Goal: Information Seeking & Learning: Find contact information

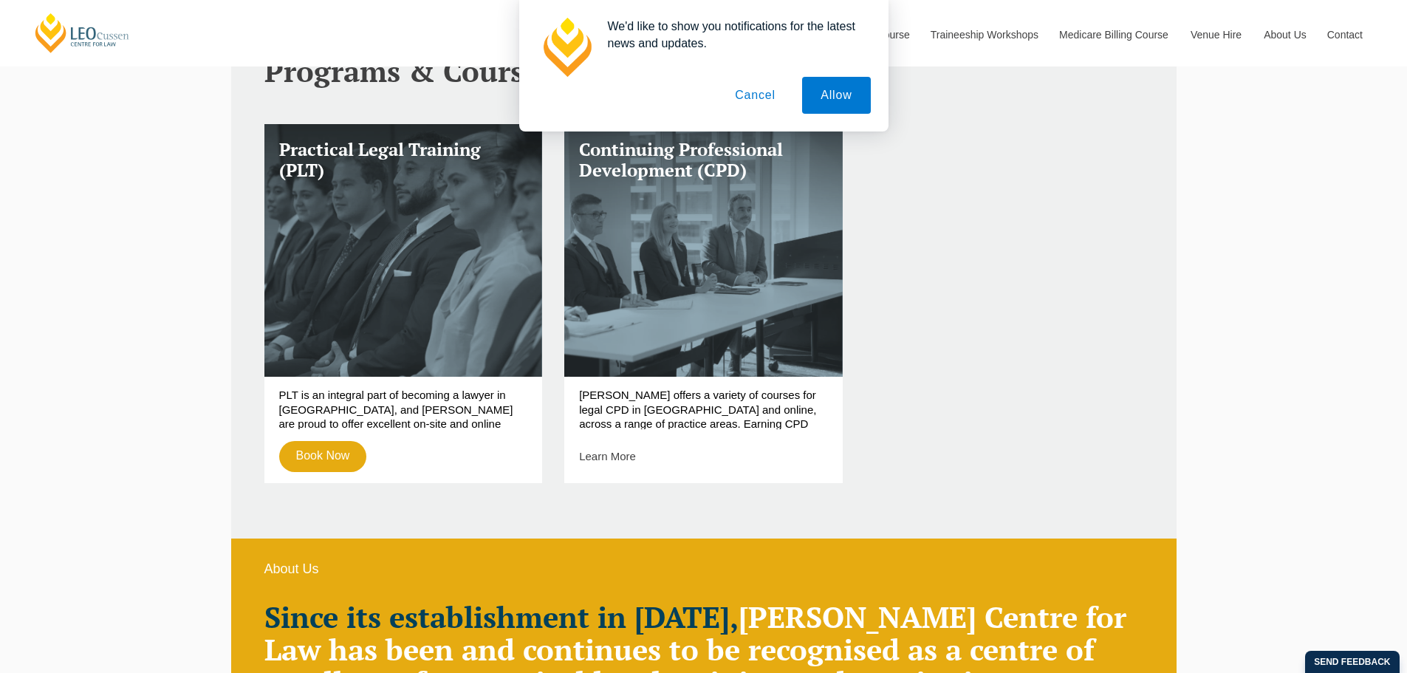
click at [753, 94] on button "Cancel" at bounding box center [755, 95] width 78 height 37
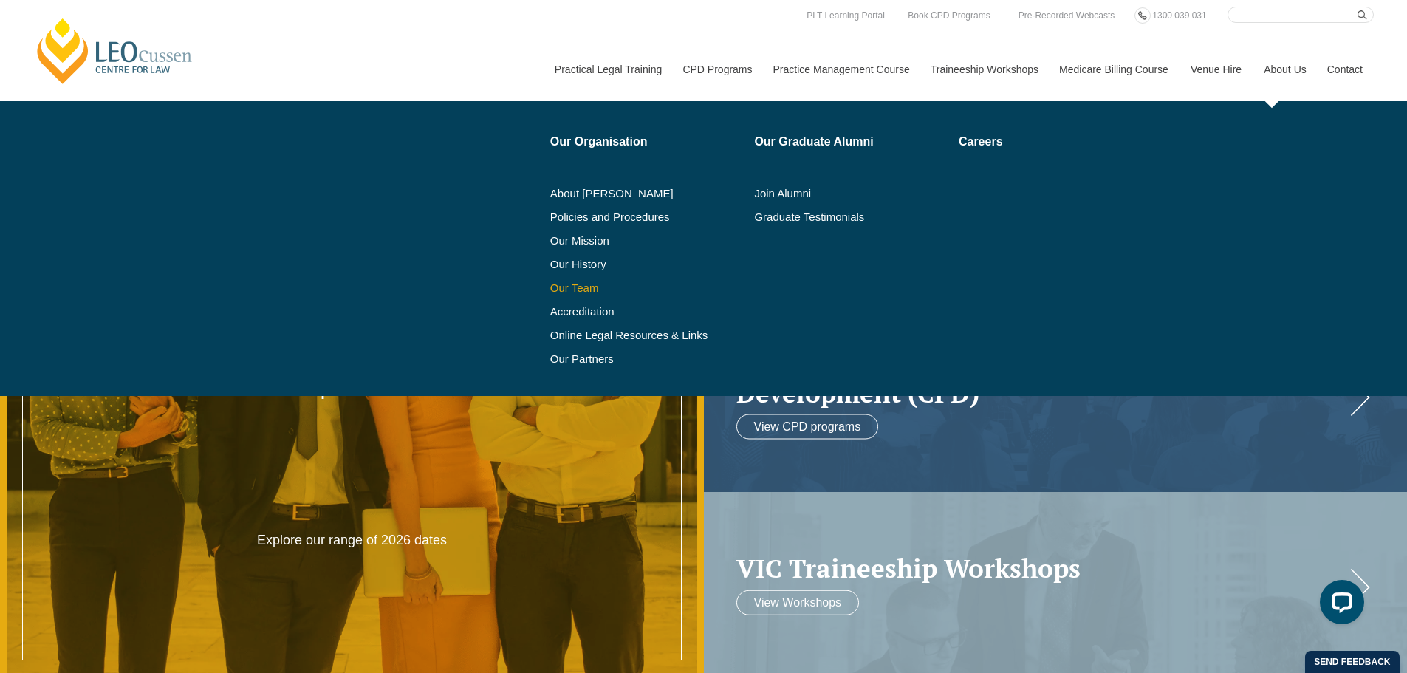
click at [581, 288] on link "Our Team" at bounding box center [647, 288] width 194 height 12
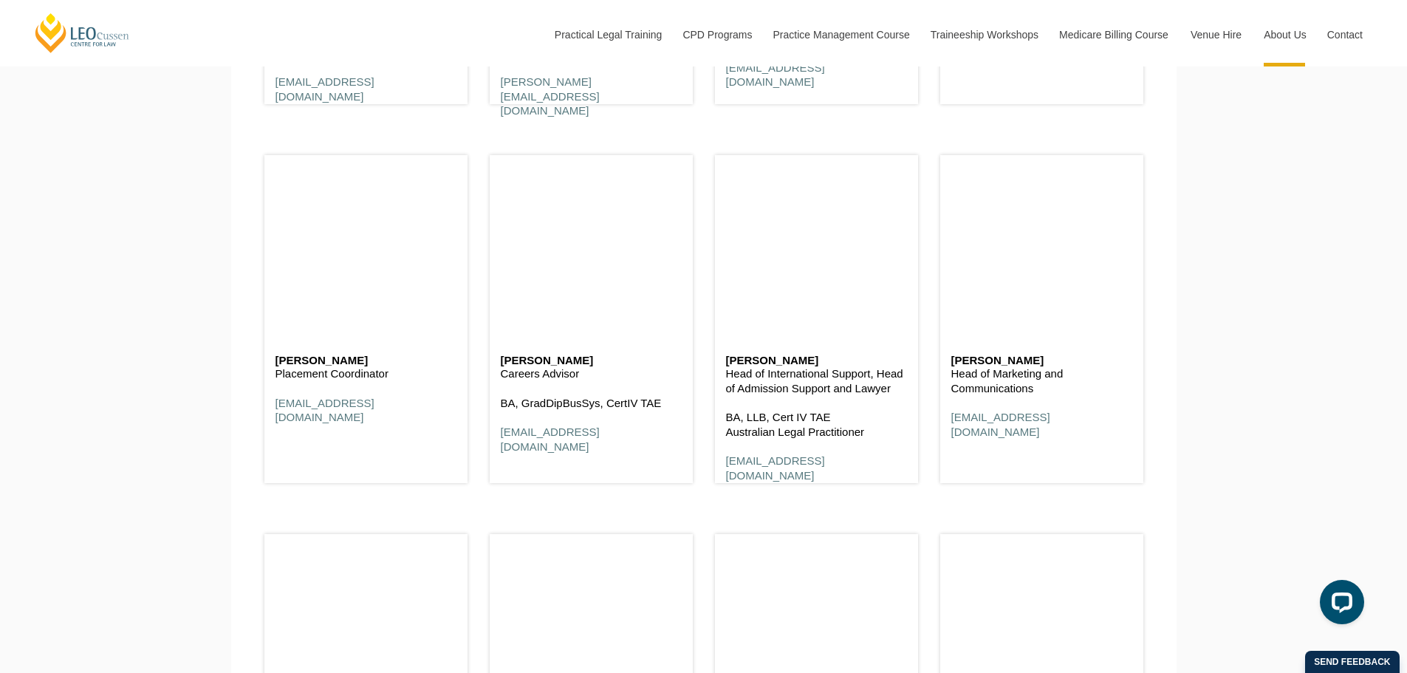
scroll to position [6278, 0]
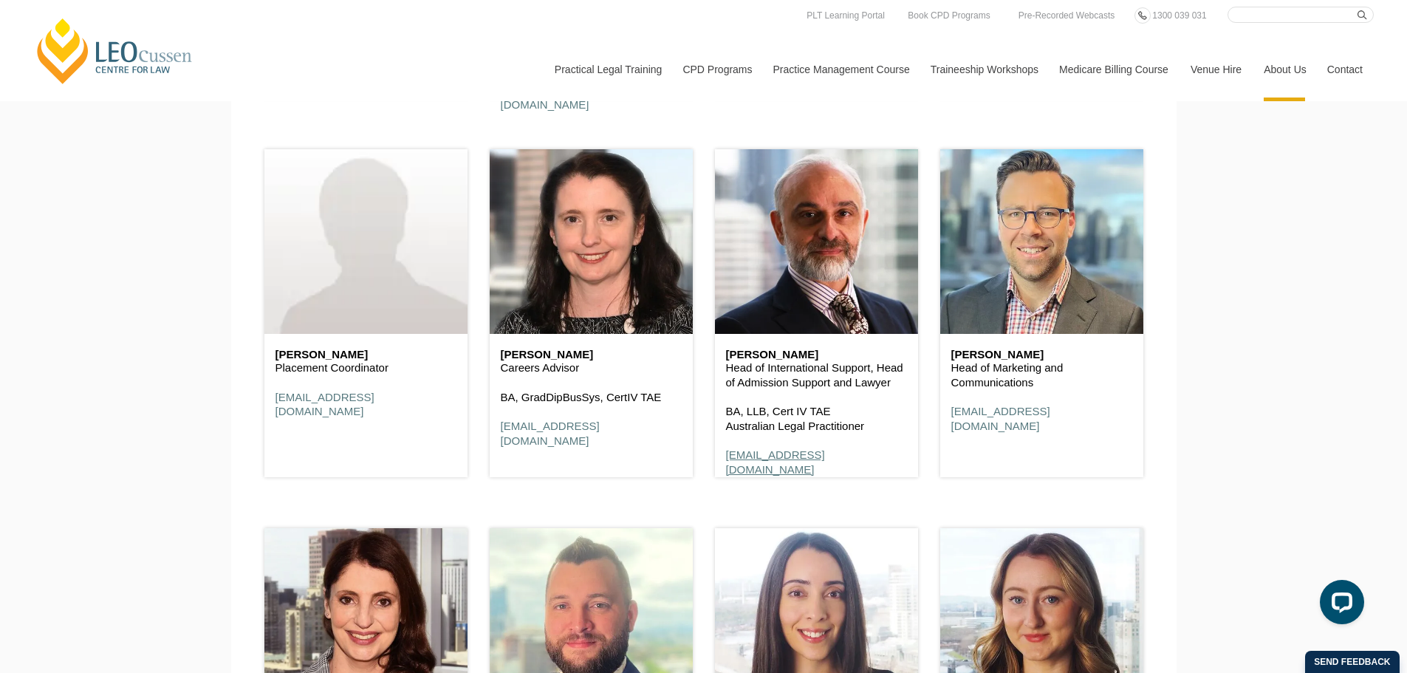
click at [789, 463] on link "fgazis@leocussen.edu.au" at bounding box center [775, 461] width 99 height 27
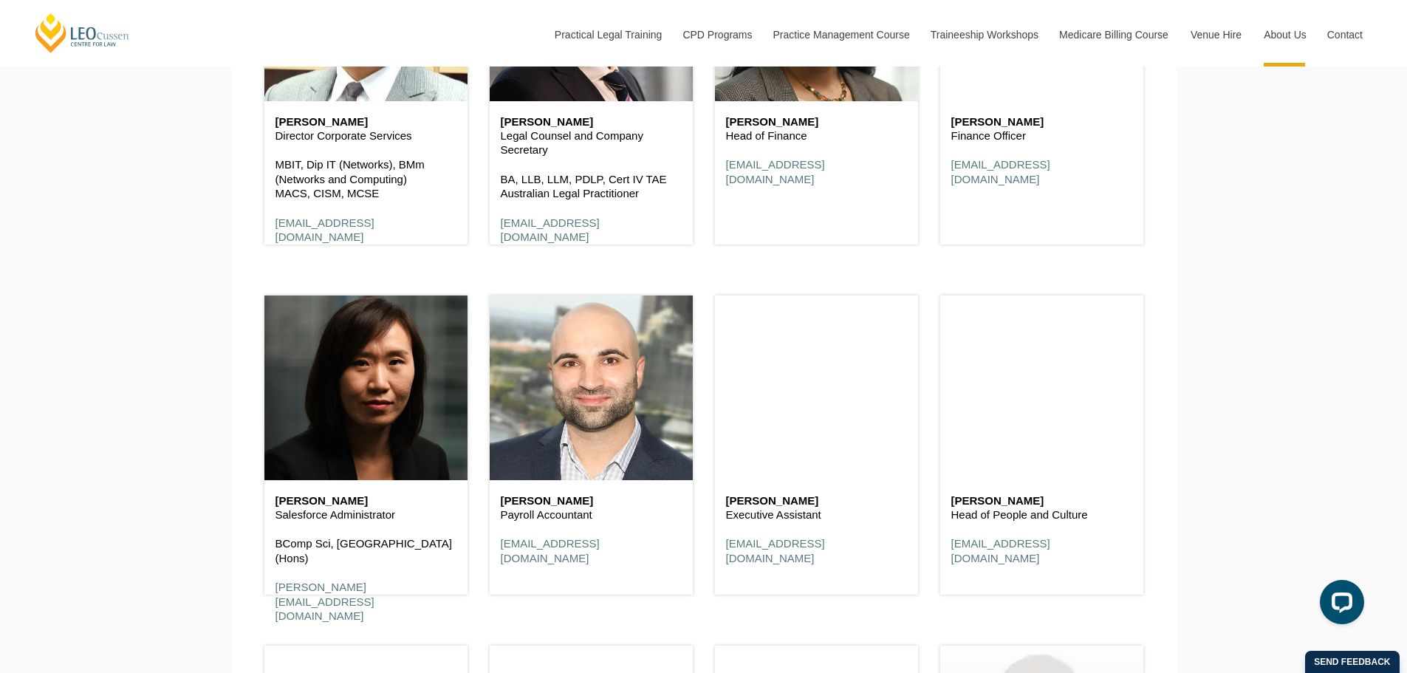
scroll to position [8347, 0]
